Goal: Task Accomplishment & Management: Manage account settings

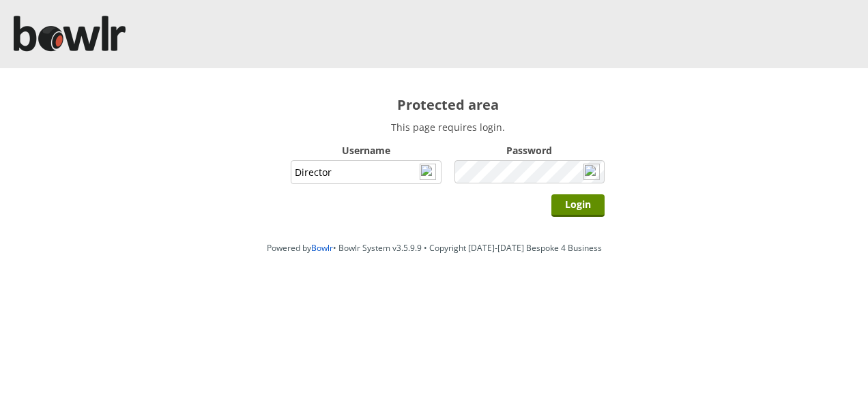
type input "Director"
click at [551, 194] on input "Login" at bounding box center [577, 205] width 53 height 23
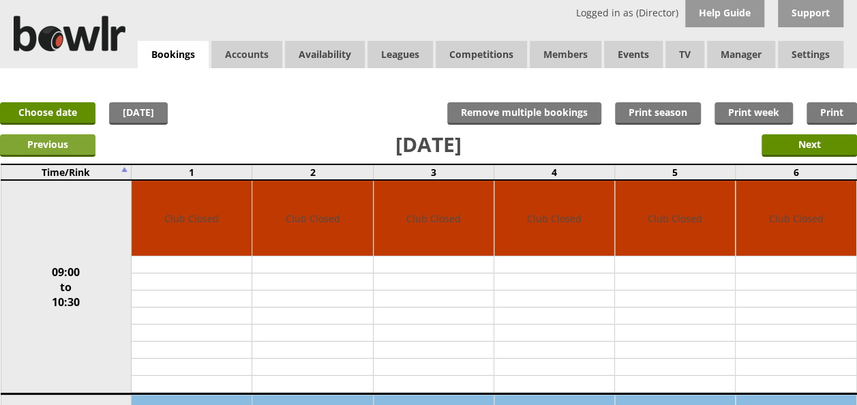
click at [82, 149] on input "Previous" at bounding box center [48, 145] width 96 height 23
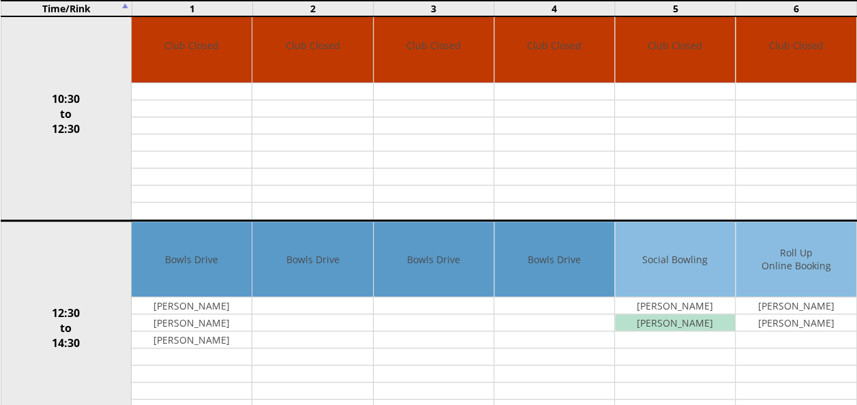
scroll to position [409, 0]
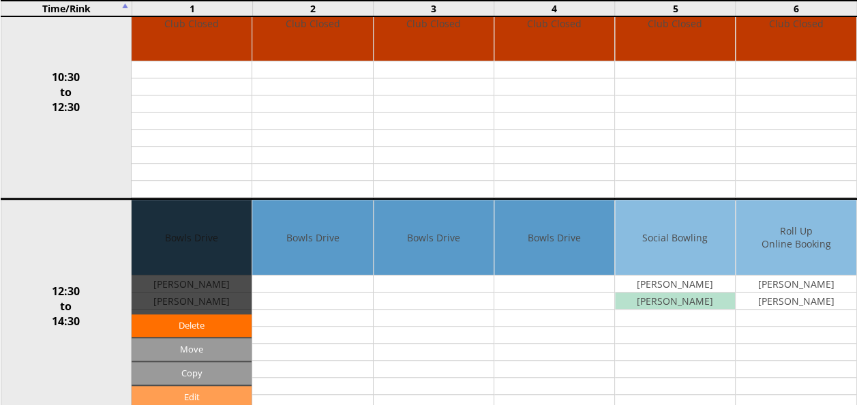
click at [207, 389] on link "Edit" at bounding box center [192, 397] width 120 height 23
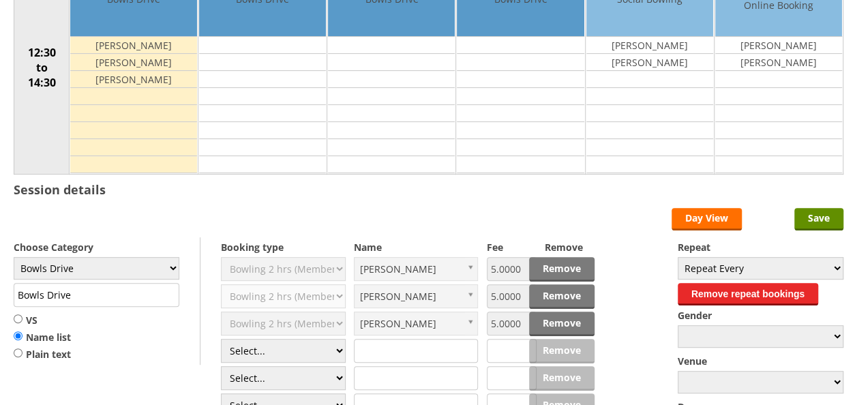
scroll to position [205, 0]
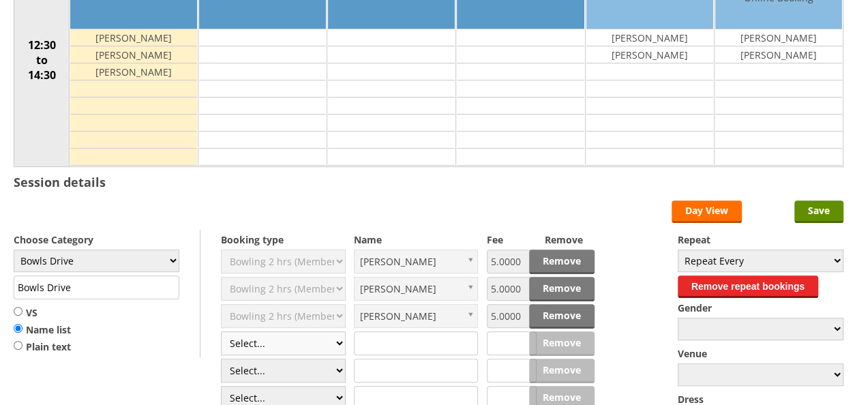
click at [342, 341] on select "Select... Club Competition (Member) Club Competition (Visitor) National (Member…" at bounding box center [283, 344] width 125 height 24
select select "1_50"
click at [221, 332] on select "Select... Club Competition (Member) Club Competition (Visitor) National (Member…" at bounding box center [283, 344] width 125 height 24
type input "5.0000"
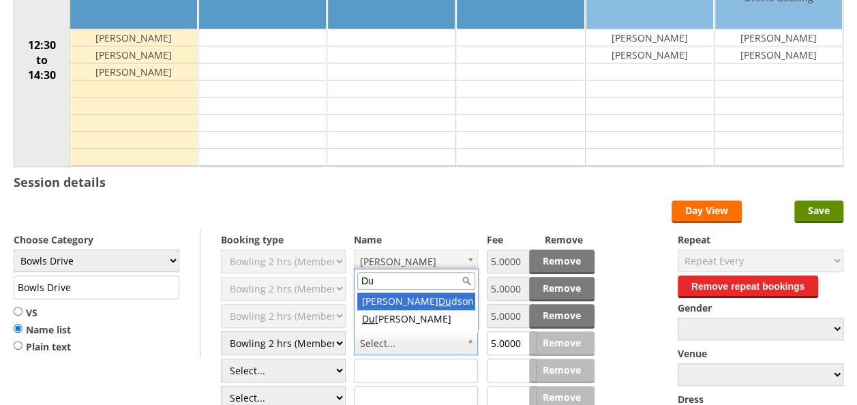
type input "Du"
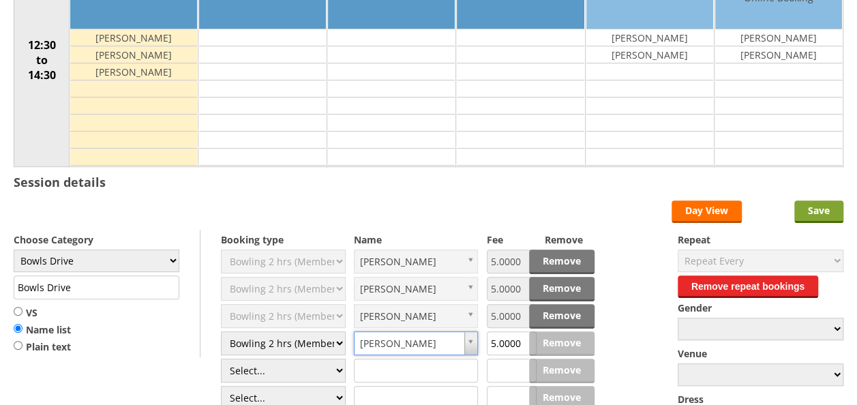
click at [810, 207] on input "Save" at bounding box center [819, 212] width 49 height 23
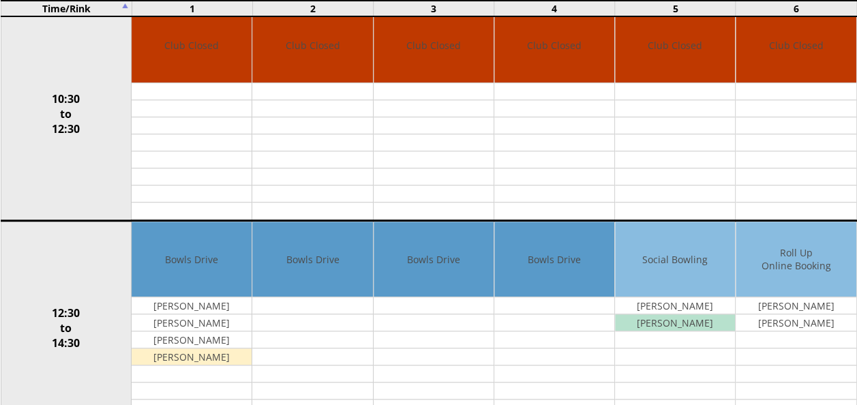
scroll to position [409, 0]
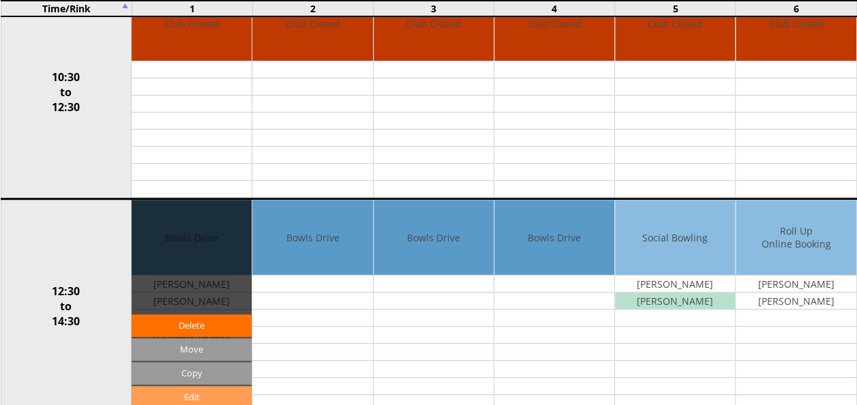
click at [187, 387] on link "Edit" at bounding box center [192, 397] width 120 height 23
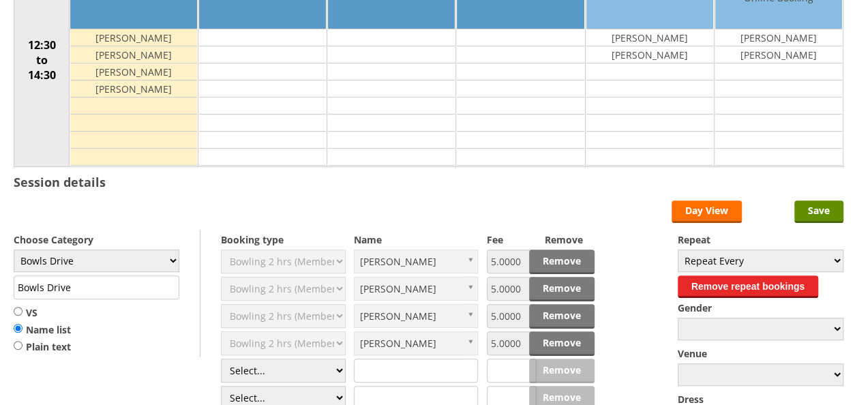
scroll to position [273, 0]
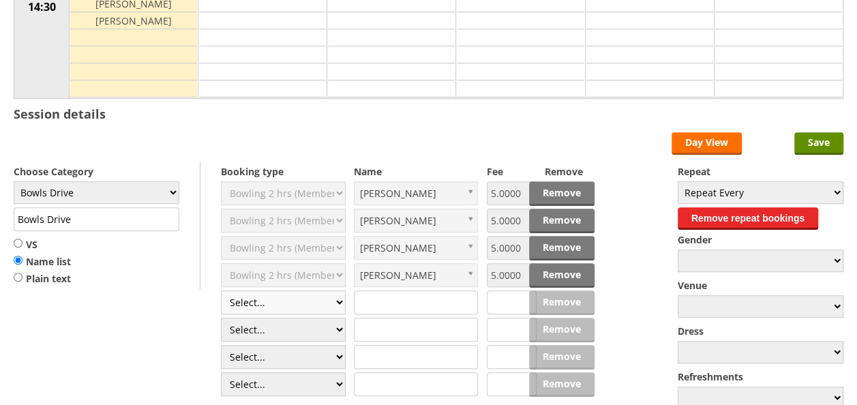
click at [340, 299] on select "Select... Club Competition (Member) Club Competition (Visitor) National (Member…" at bounding box center [283, 303] width 125 height 24
select select "1_50"
click at [221, 291] on select "Select... Club Competition (Member) Club Competition (Visitor) National (Member…" at bounding box center [283, 303] width 125 height 24
type input "5.0000"
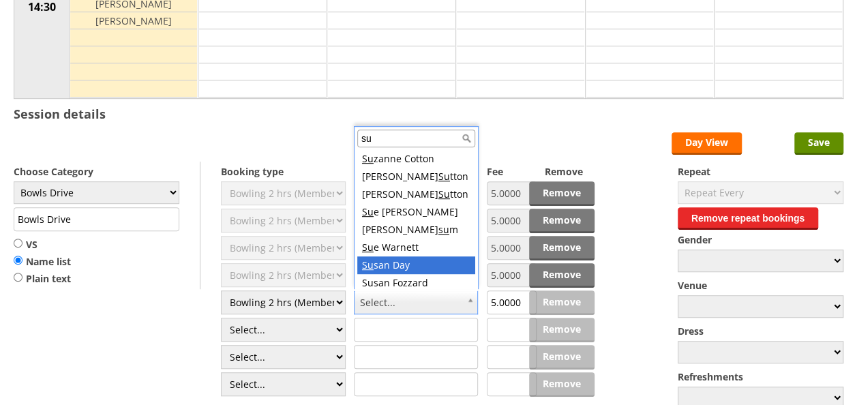
scroll to position [3, 0]
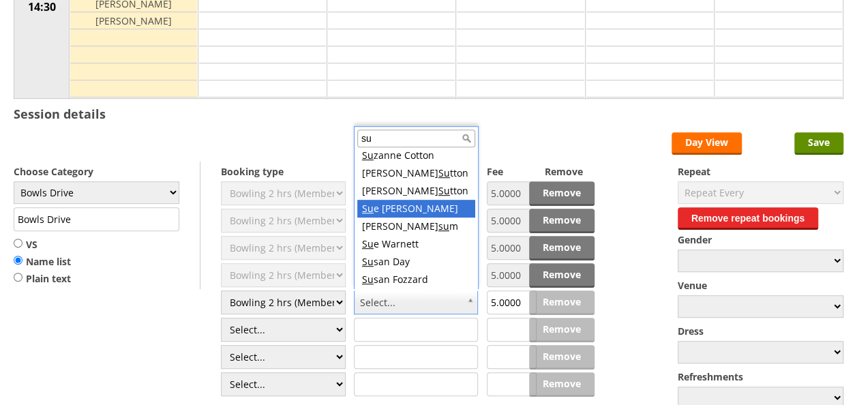
type input "su"
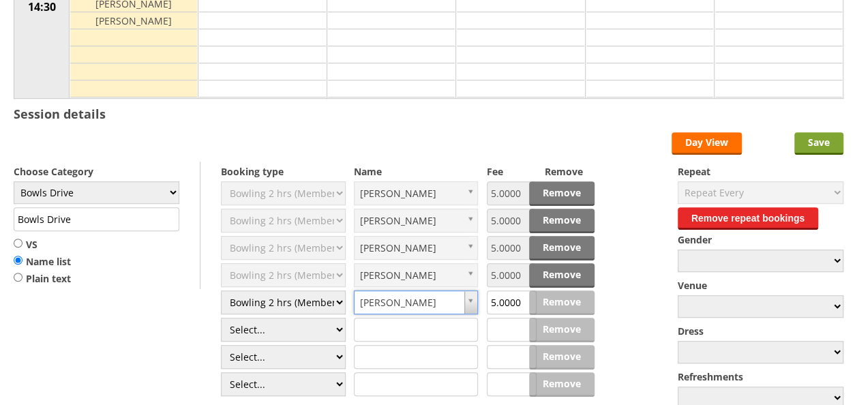
click at [809, 134] on input "Save" at bounding box center [819, 143] width 49 height 23
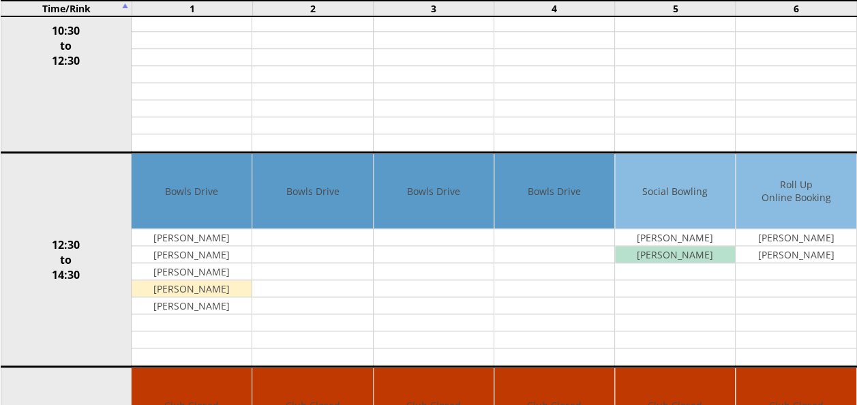
scroll to position [478, 0]
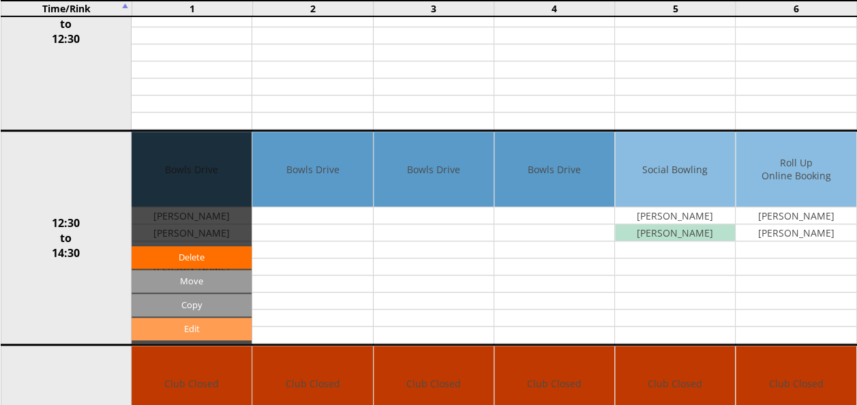
click at [201, 325] on link "Edit" at bounding box center [192, 329] width 120 height 23
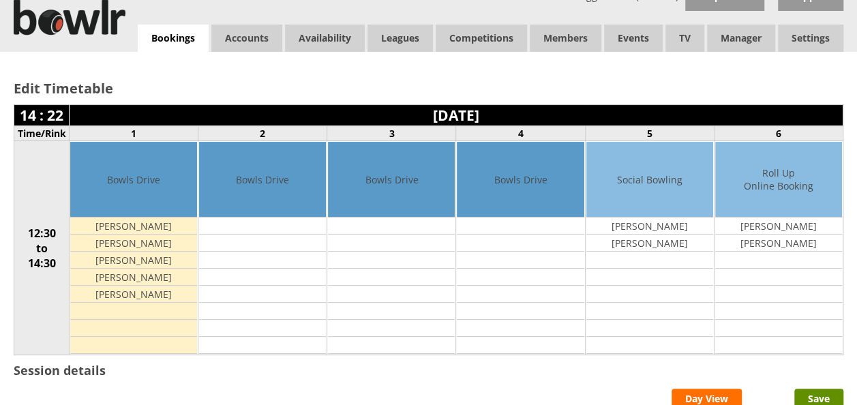
scroll to position [273, 0]
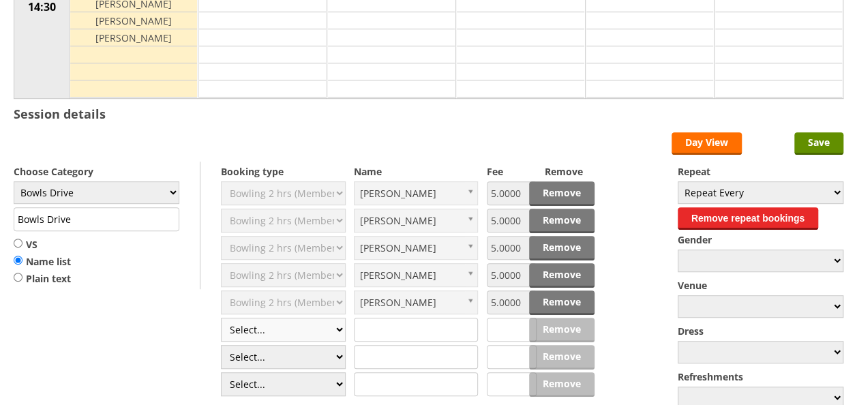
click at [338, 329] on select "Select... Club Competition (Member) Club Competition (Visitor) National (Member…" at bounding box center [283, 330] width 125 height 24
select select "1_50"
click at [221, 318] on select "Select... Club Competition (Member) Club Competition (Visitor) National (Member…" at bounding box center [283, 330] width 125 height 24
type input "5.0000"
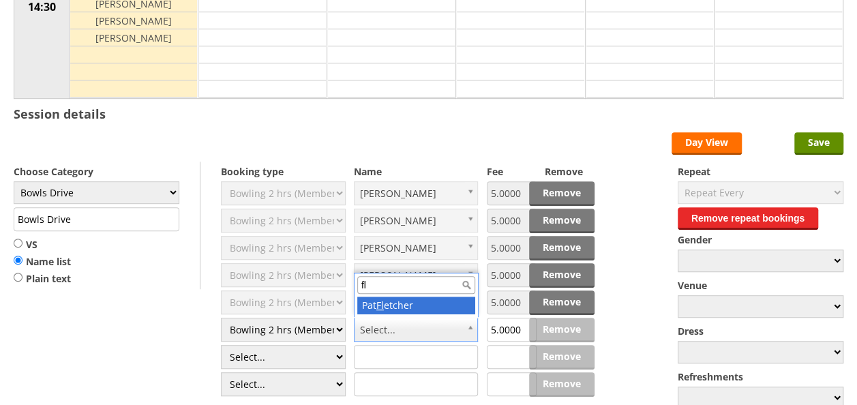
type input "fl"
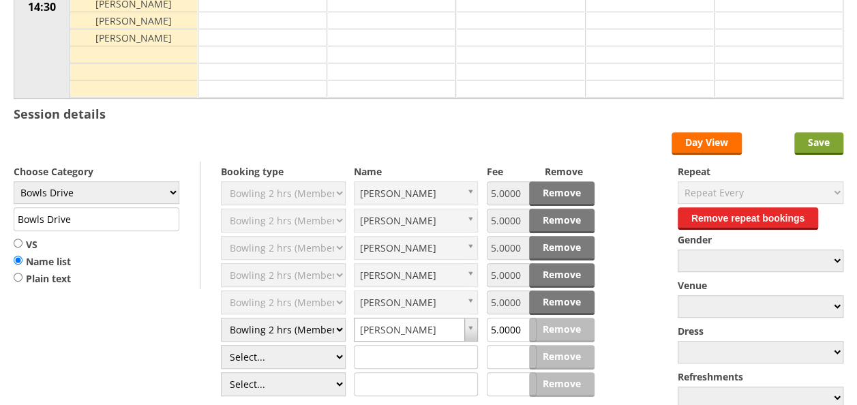
click at [811, 142] on input "Save" at bounding box center [819, 143] width 49 height 23
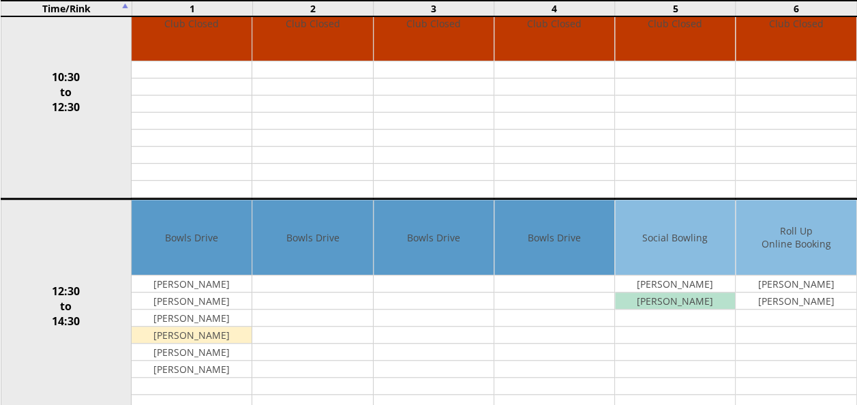
scroll to position [478, 0]
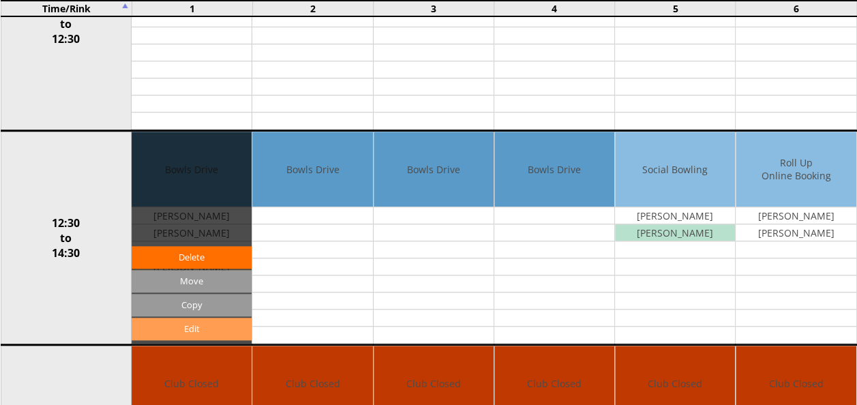
click at [188, 319] on link "Edit" at bounding box center [192, 329] width 120 height 23
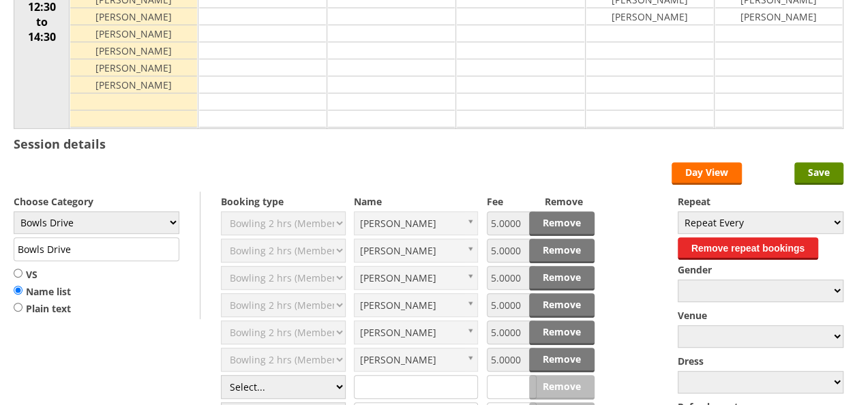
scroll to position [273, 0]
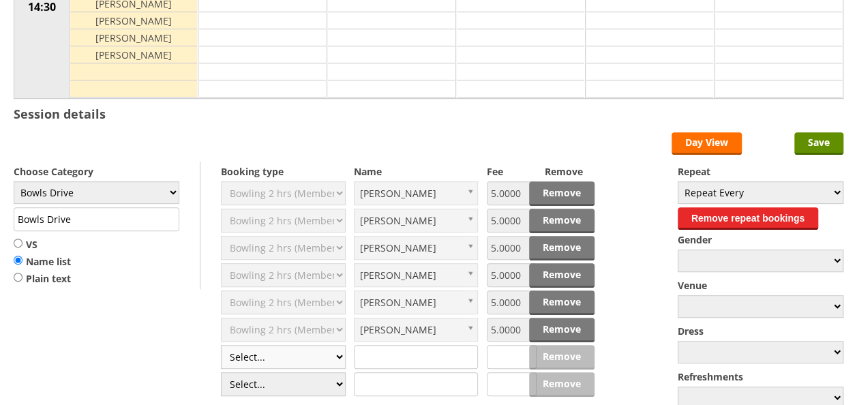
click at [338, 356] on select "Select... Club Competition (Member) Club Competition (Visitor) National (Member…" at bounding box center [283, 357] width 125 height 24
select select "1_50"
click at [221, 345] on select "Select... Club Competition (Member) Club Competition (Visitor) National (Member…" at bounding box center [283, 357] width 125 height 24
type input "5.0000"
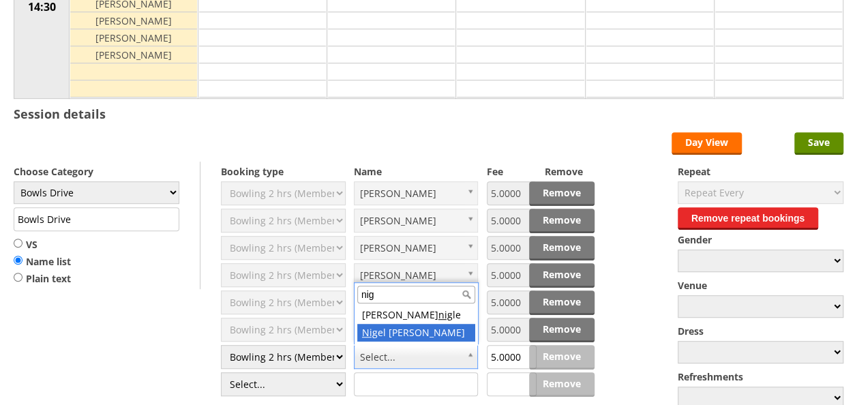
type input "nig"
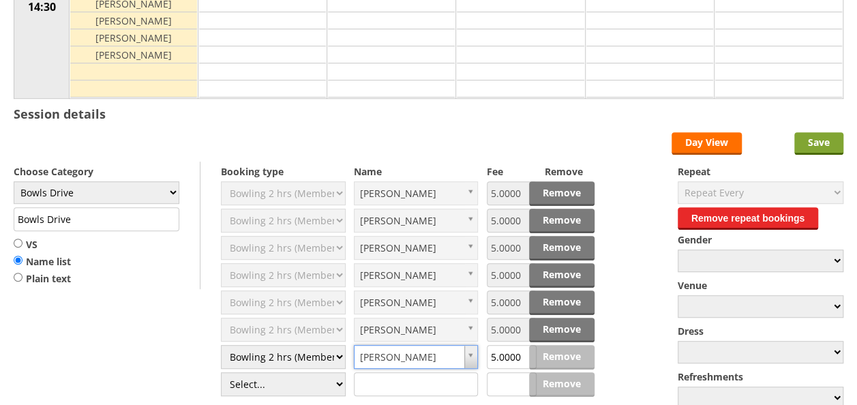
click at [825, 138] on input "Save" at bounding box center [819, 143] width 49 height 23
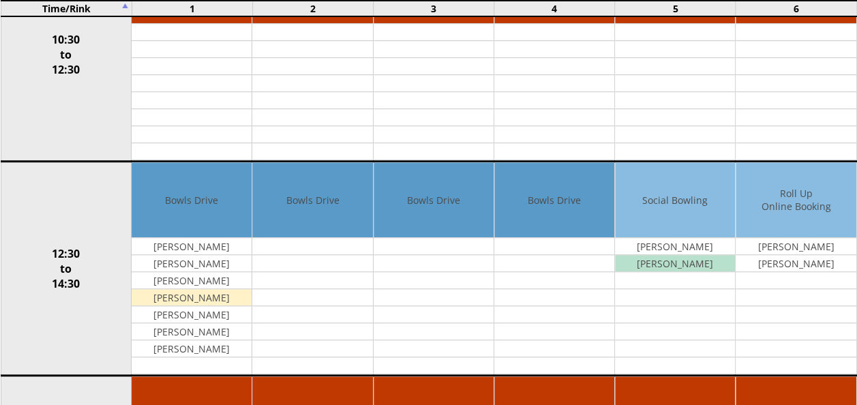
scroll to position [478, 0]
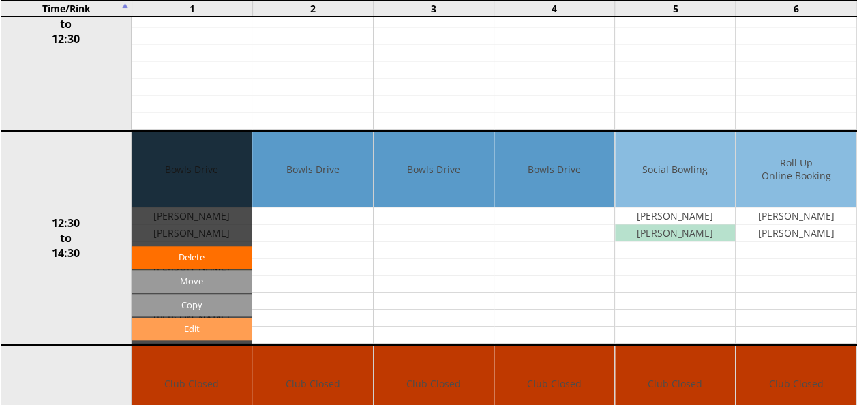
click at [199, 321] on link "Edit" at bounding box center [192, 329] width 120 height 23
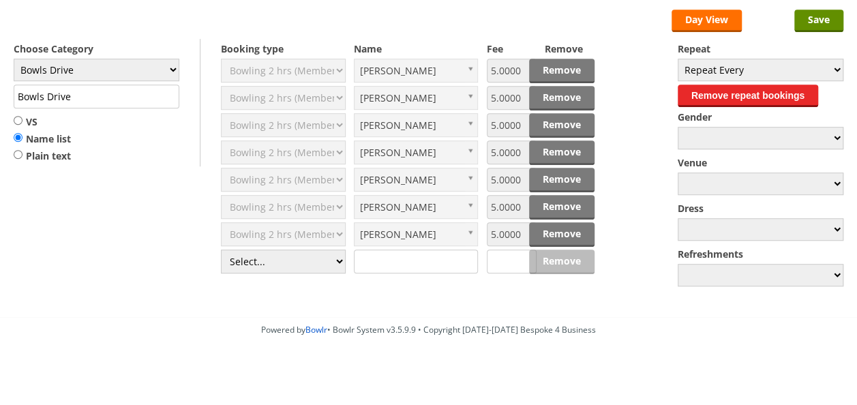
scroll to position [400, 0]
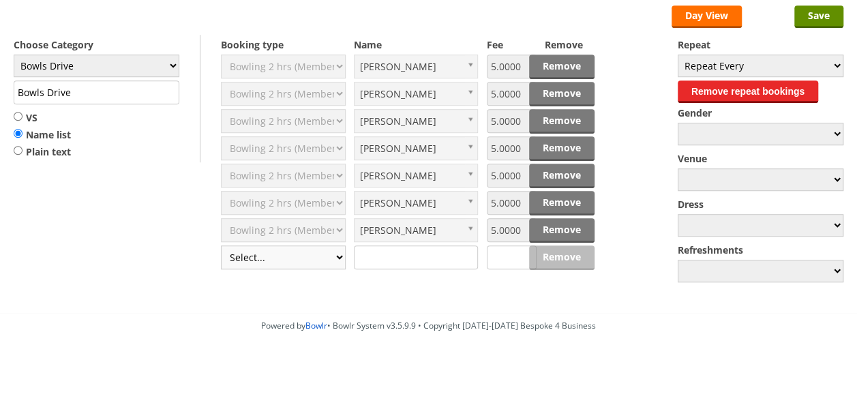
click at [340, 254] on select "Select... Club Competition (Member) Club Competition (Visitor) National (Member…" at bounding box center [283, 258] width 125 height 24
select select "1_50"
click at [221, 246] on select "Select... Club Competition (Member) Club Competition (Visitor) National (Member…" at bounding box center [283, 258] width 125 height 24
type input "5.0000"
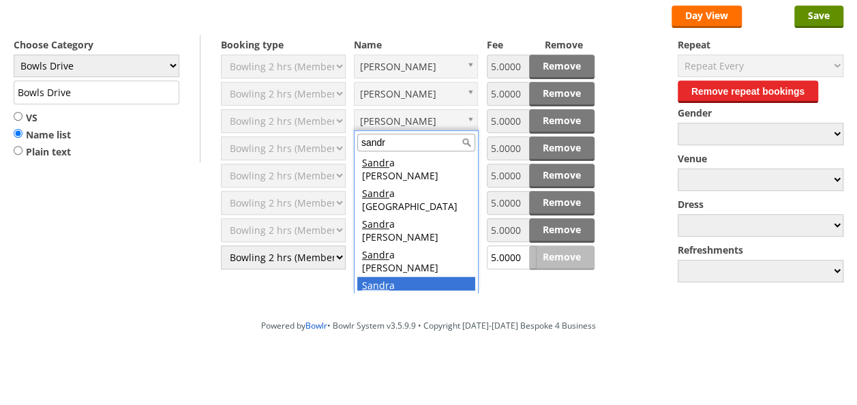
type input "sandr"
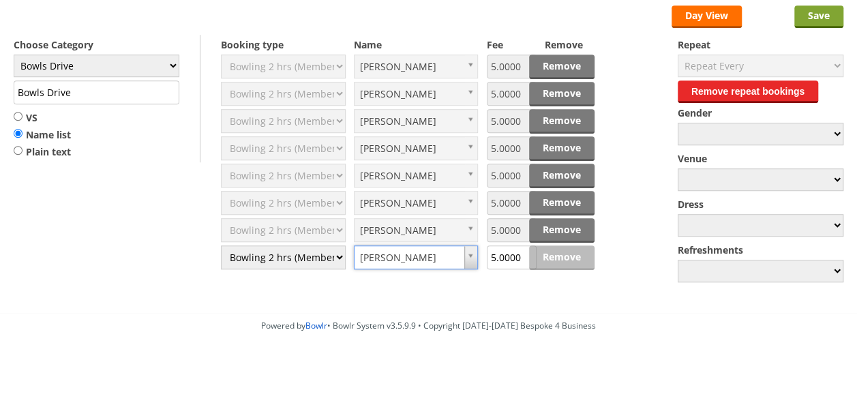
click at [821, 11] on input "Save" at bounding box center [819, 16] width 49 height 23
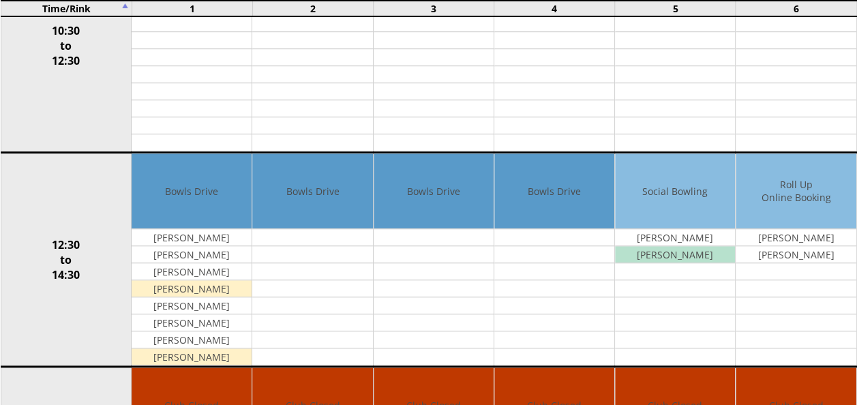
scroll to position [478, 0]
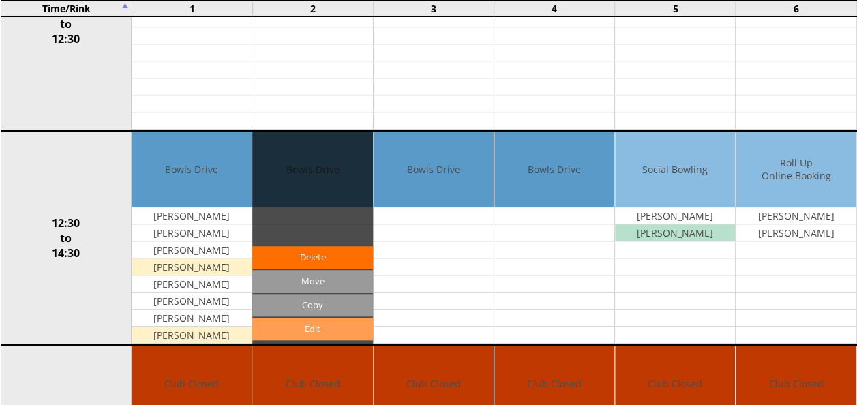
click at [314, 322] on link "Edit" at bounding box center [312, 329] width 120 height 23
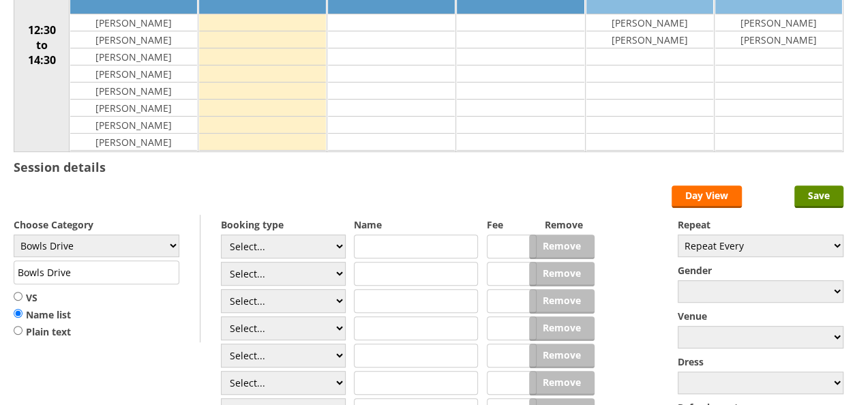
scroll to position [222, 0]
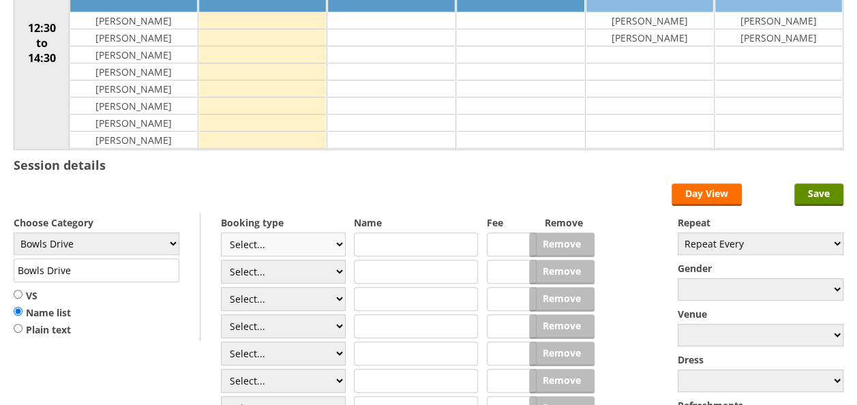
click at [344, 239] on select "Select... Club Competition (Member) Club Competition (Visitor) National (Member…" at bounding box center [283, 245] width 125 height 24
select select "1_49"
click at [221, 233] on select "Select... Club Competition (Member) Club Competition (Visitor) National (Member…" at bounding box center [283, 245] width 125 height 24
type input "1.0000"
click at [337, 240] on select "Select... Club Competition (Member) Club Competition (Visitor) National (Member…" at bounding box center [283, 245] width 125 height 24
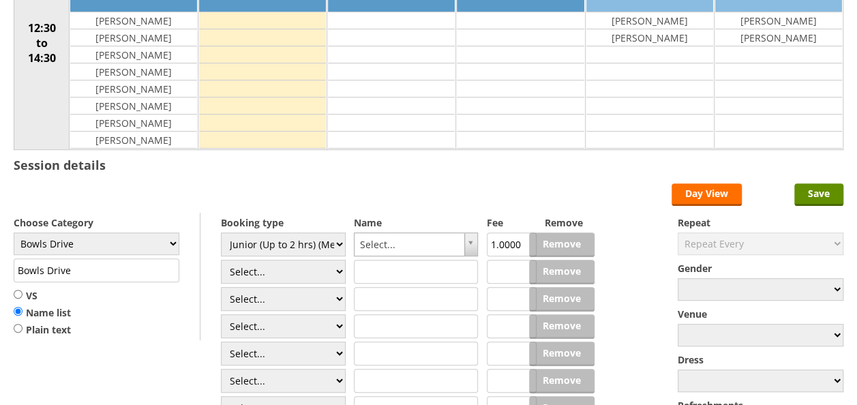
select select "1_50"
click at [221, 233] on select "Select... Club Competition (Member) Club Competition (Visitor) National (Member…" at bounding box center [283, 245] width 125 height 24
type input "5.0000"
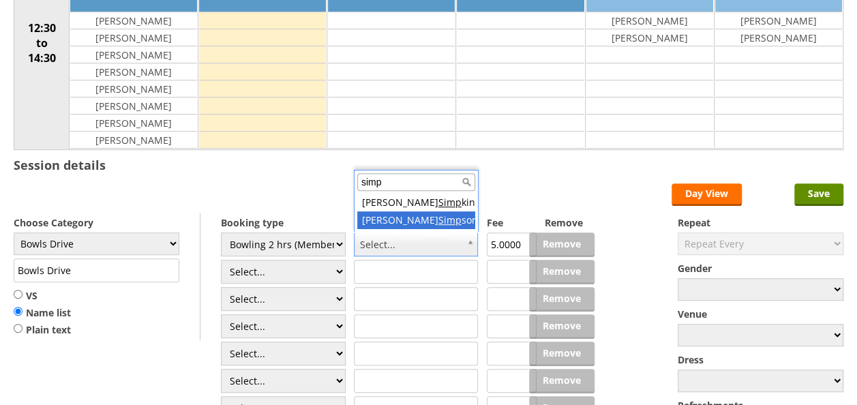
type input "simp"
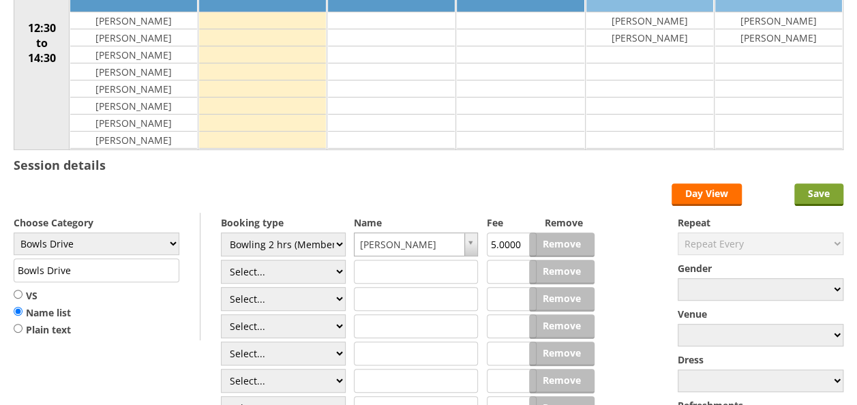
click at [809, 190] on input "Save" at bounding box center [819, 194] width 49 height 23
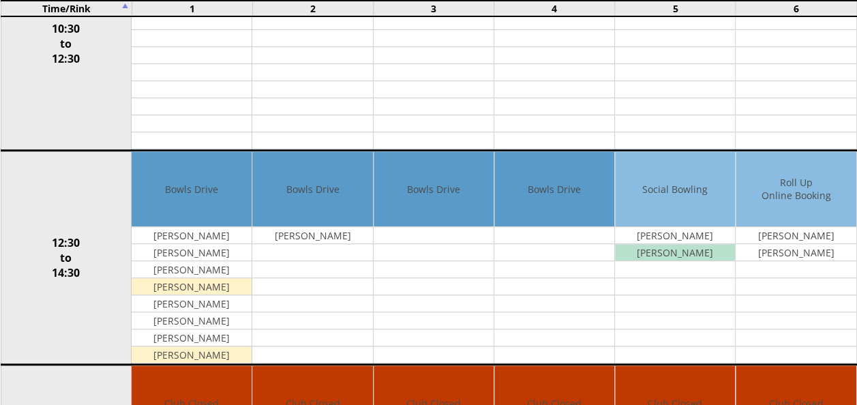
scroll to position [478, 0]
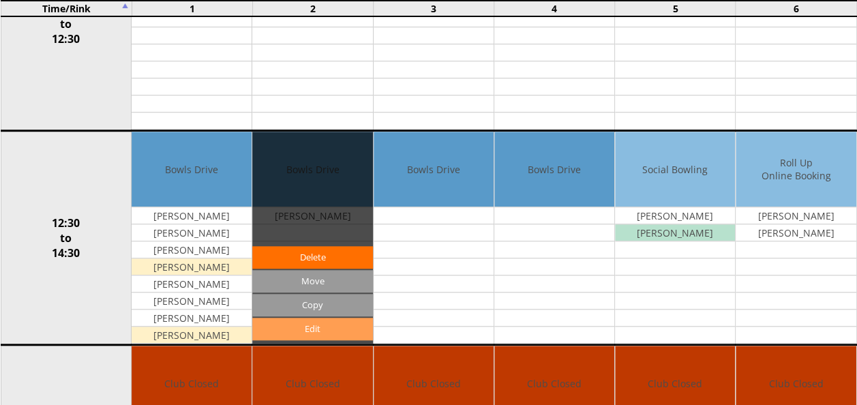
click at [311, 318] on link "Edit" at bounding box center [312, 329] width 120 height 23
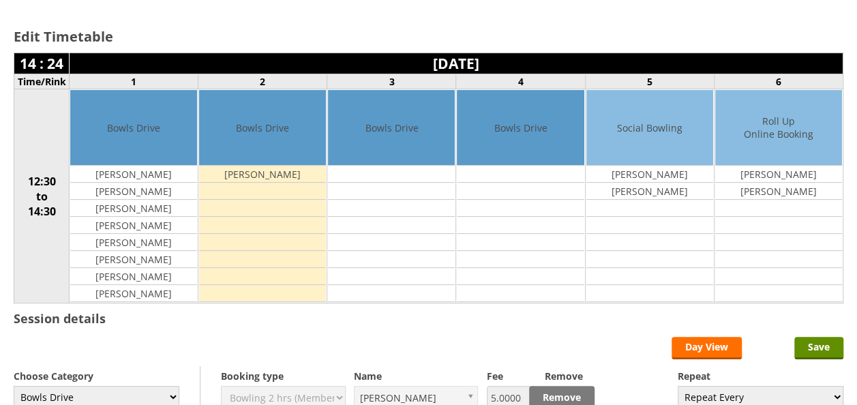
scroll to position [273, 0]
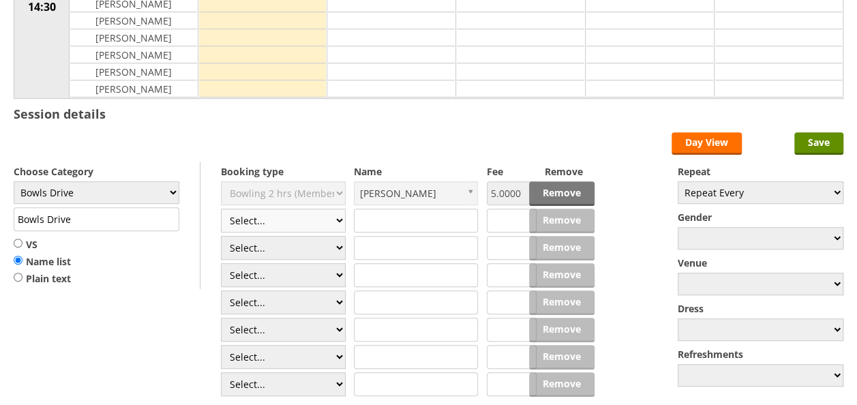
click at [338, 217] on select "Select... Club Competition (Member) Club Competition (Visitor) National (Member…" at bounding box center [283, 221] width 125 height 24
select select "1_50"
click at [221, 209] on select "Select... Club Competition (Member) Club Competition (Visitor) National (Member…" at bounding box center [283, 221] width 125 height 24
type input "5.0000"
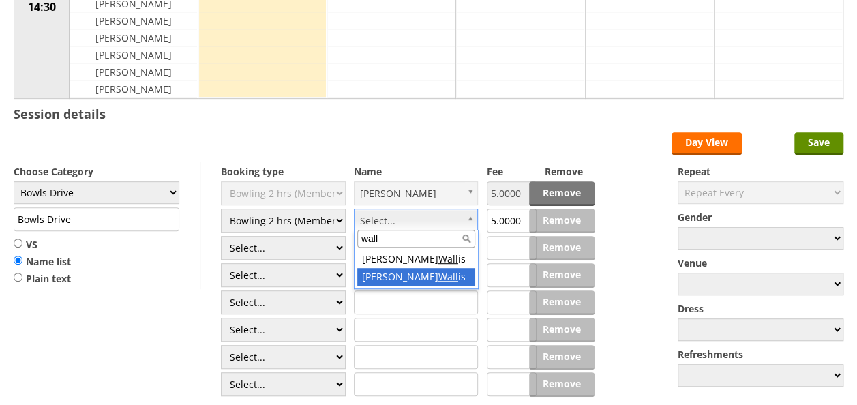
type input "wall"
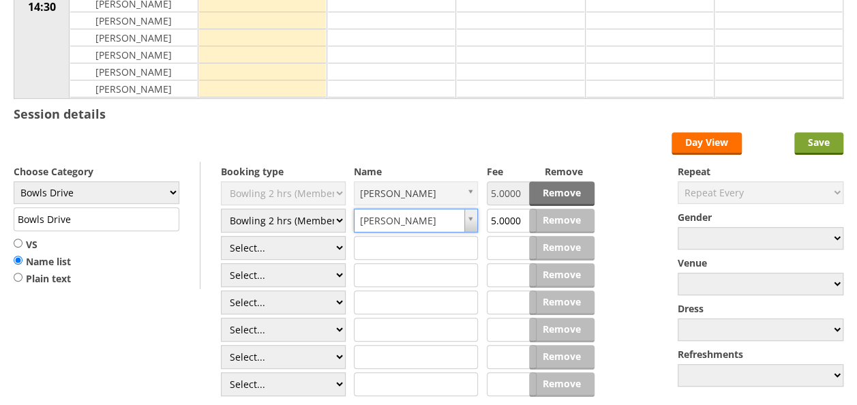
click at [813, 139] on input "Save" at bounding box center [819, 143] width 49 height 23
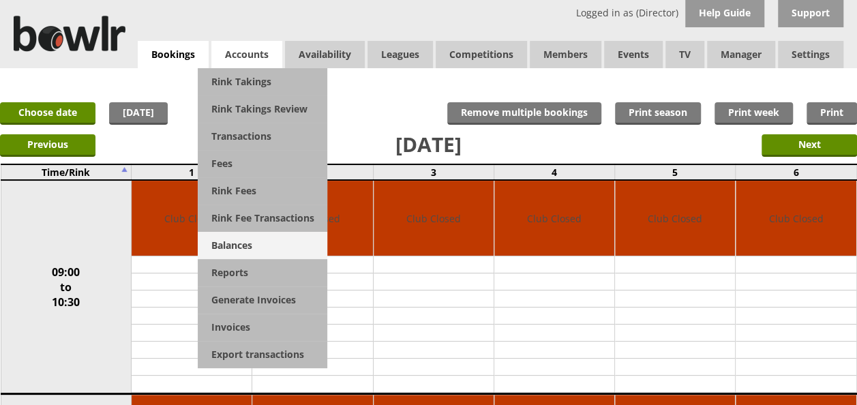
click at [225, 240] on link "Balances" at bounding box center [263, 245] width 130 height 27
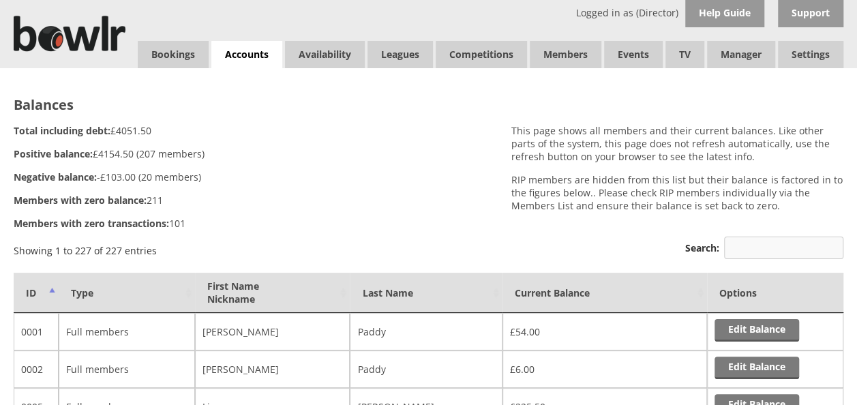
click at [744, 249] on input "Search:" at bounding box center [783, 248] width 119 height 23
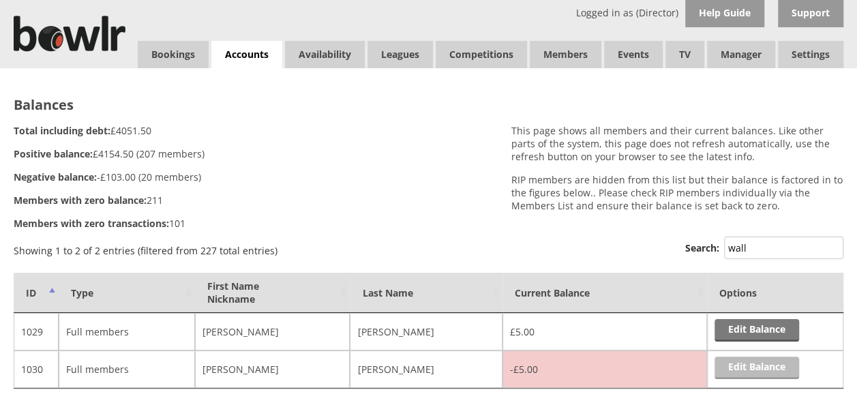
type input "wall"
click at [741, 366] on link "Edit Balance" at bounding box center [757, 368] width 85 height 23
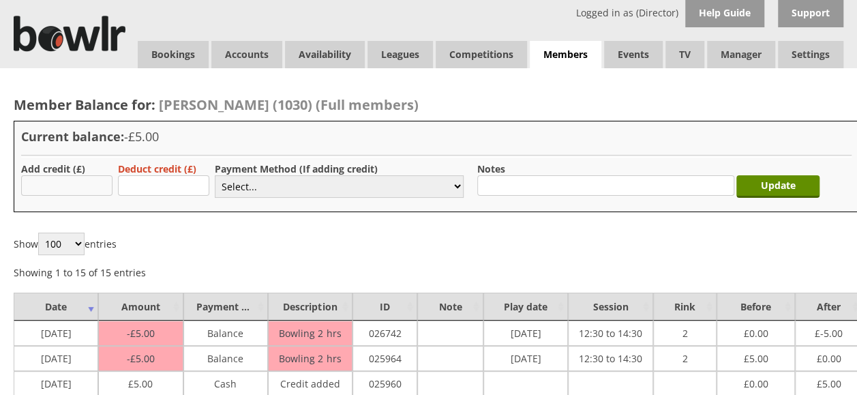
click at [108, 188] on input "text" at bounding box center [66, 185] width 91 height 20
click at [85, 186] on input "text" at bounding box center [66, 185] width 91 height 20
type input "5.00"
click at [456, 185] on select "Select... Cash Card Cheque Bank Transfer Other Member Card Gift Voucher Balance" at bounding box center [339, 186] width 249 height 23
select select "1"
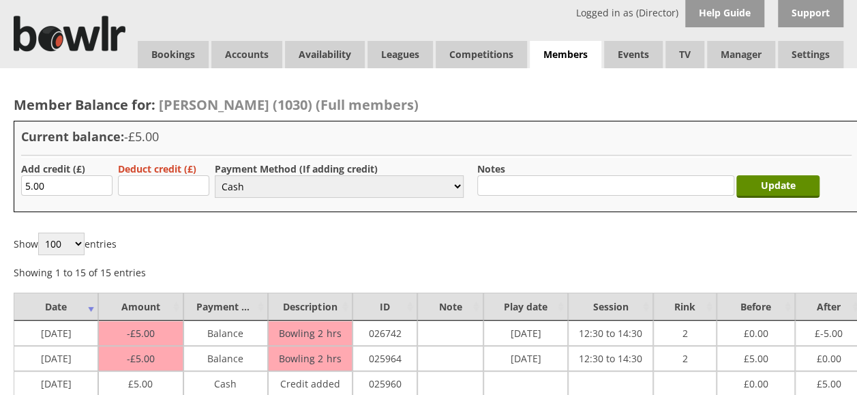
click at [215, 175] on select "Select... Cash Card Cheque Bank Transfer Other Member Card Gift Voucher Balance" at bounding box center [339, 186] width 249 height 23
click at [758, 187] on input "Update" at bounding box center [778, 186] width 83 height 23
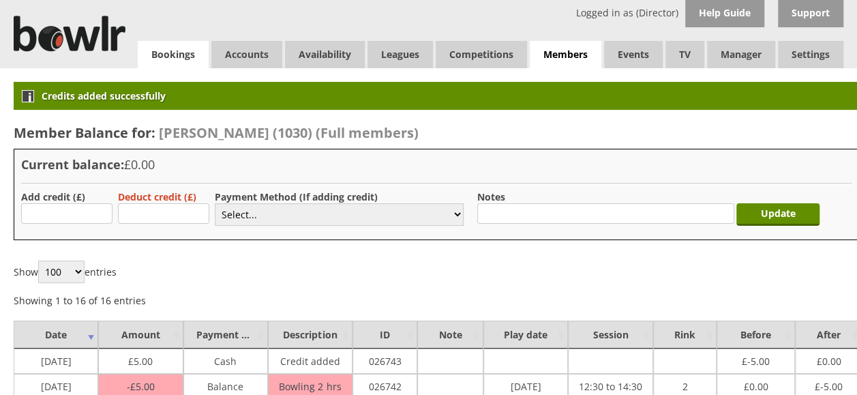
click at [167, 53] on link "Bookings" at bounding box center [173, 54] width 71 height 27
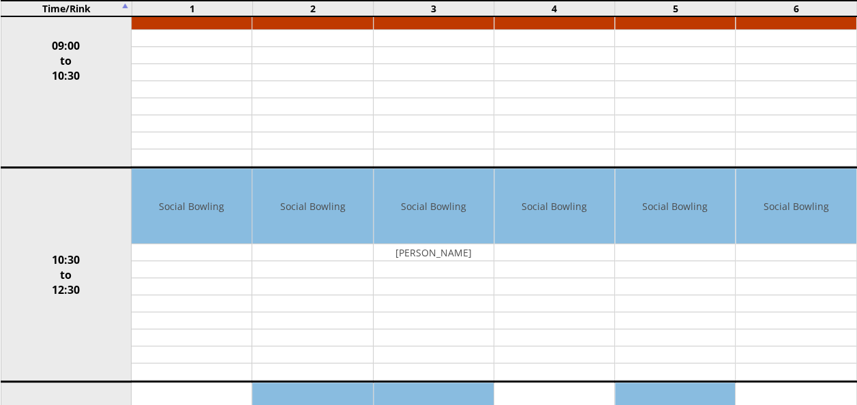
scroll to position [68, 0]
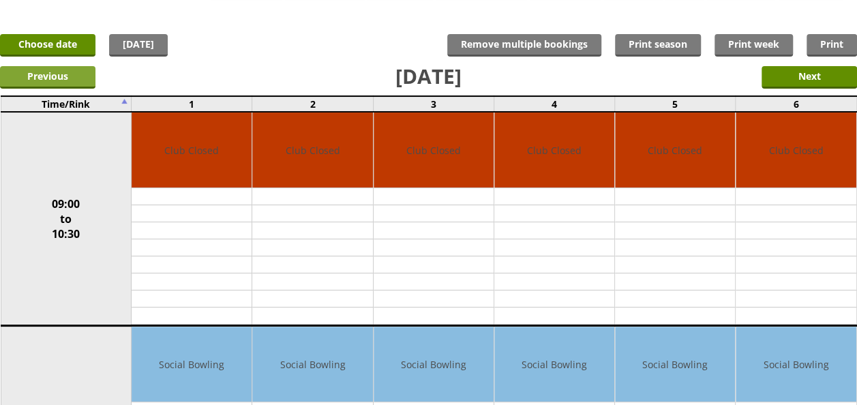
click at [37, 74] on input "Previous" at bounding box center [48, 77] width 96 height 23
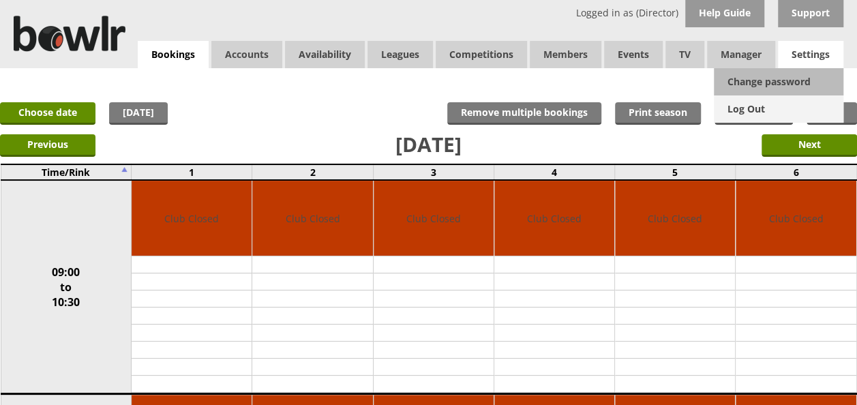
click at [757, 109] on link "Log Out" at bounding box center [779, 109] width 130 height 27
